Goal: Information Seeking & Learning: Learn about a topic

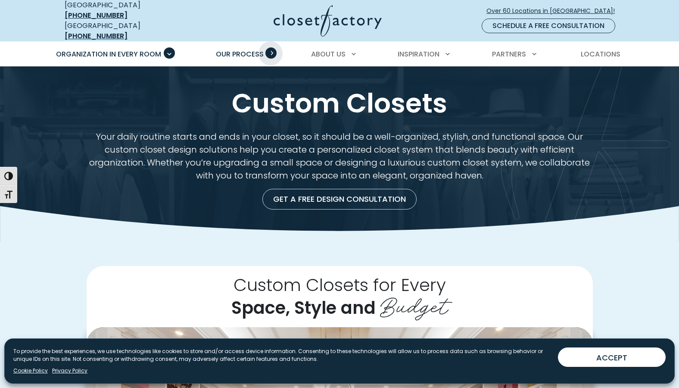
click at [270, 47] on span "Primary Menu" at bounding box center [270, 52] width 11 height 11
